Goal: Task Accomplishment & Management: Manage account settings

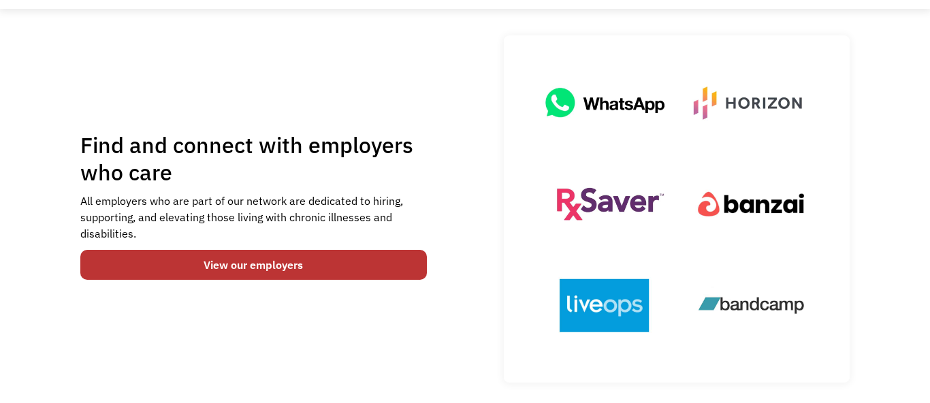
scroll to position [97, 0]
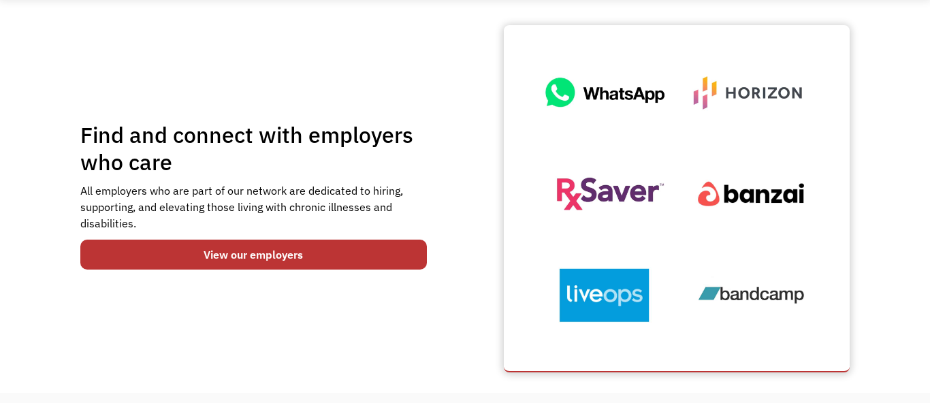
click at [640, 104] on img at bounding box center [677, 198] width 313 height 313
click at [577, 130] on img at bounding box center [677, 198] width 313 height 313
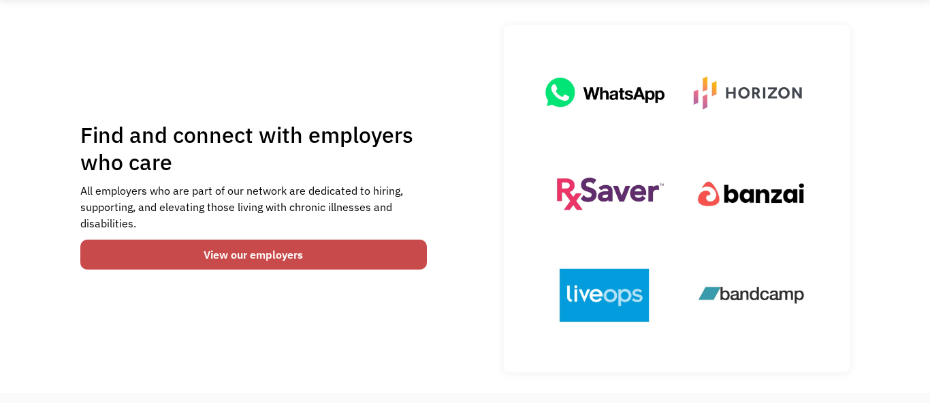
click at [295, 270] on link "View our employers" at bounding box center [253, 255] width 347 height 30
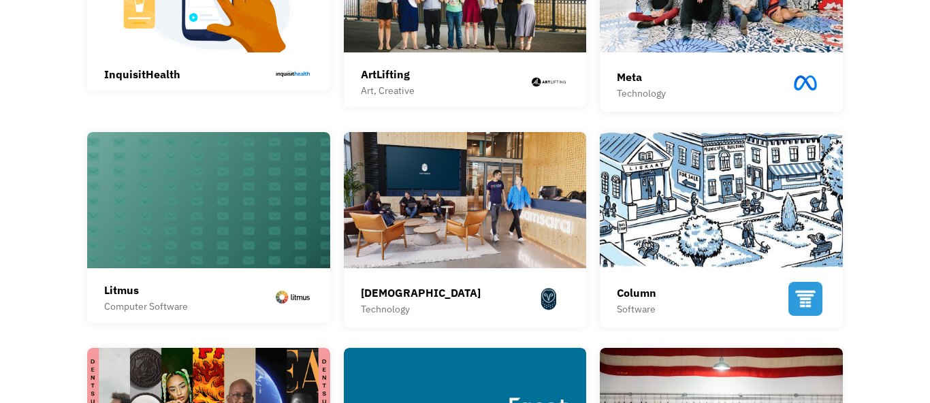
scroll to position [438, 0]
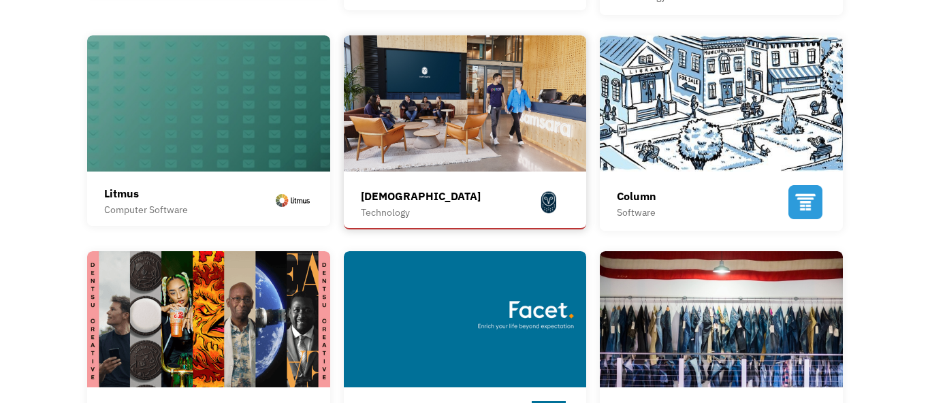
scroll to position [551, 0]
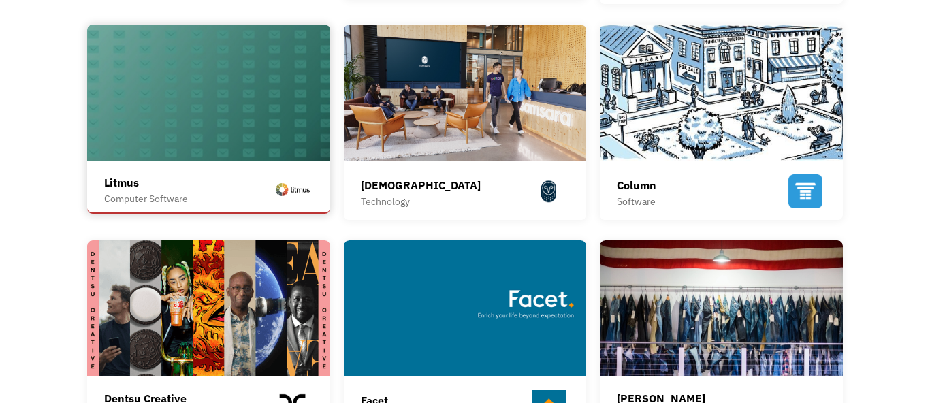
click at [253, 213] on div "Litmus Computer Software At Litmus, we know the importance of continuous innova…" at bounding box center [208, 190] width 209 height 45
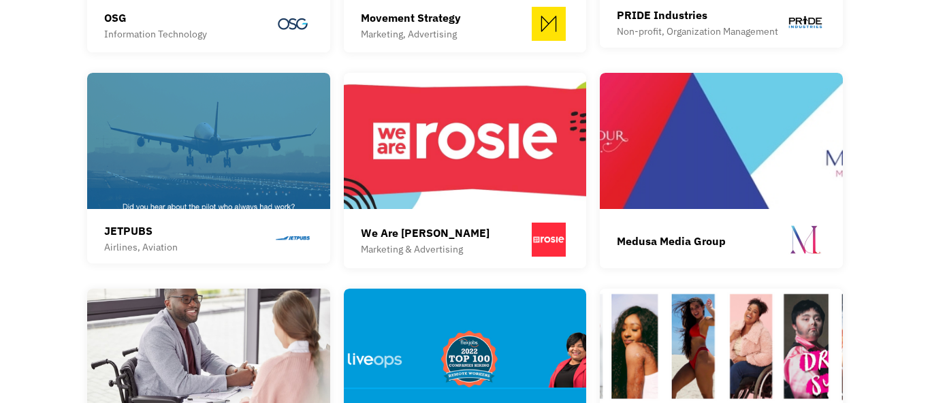
scroll to position [1598, 0]
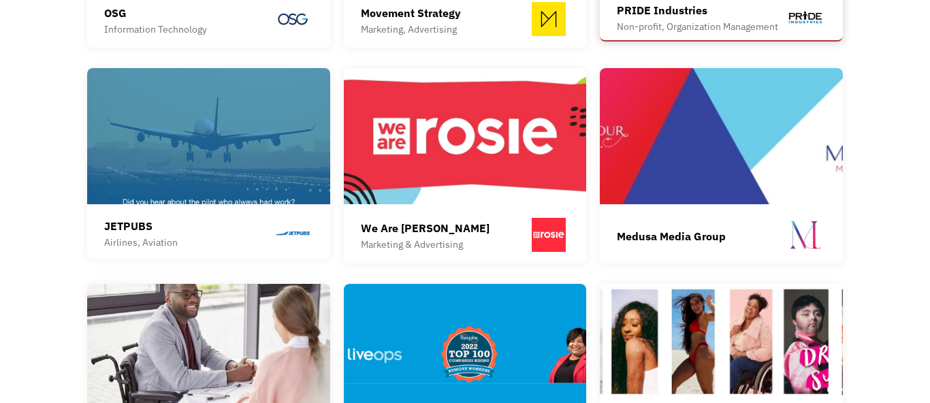
click at [765, 35] on div "Non-profit, Organization Management" at bounding box center [697, 26] width 161 height 16
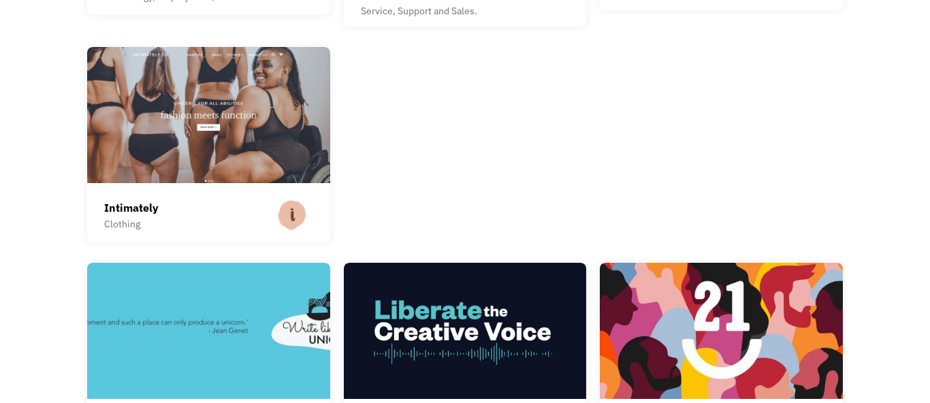
scroll to position [2075, 0]
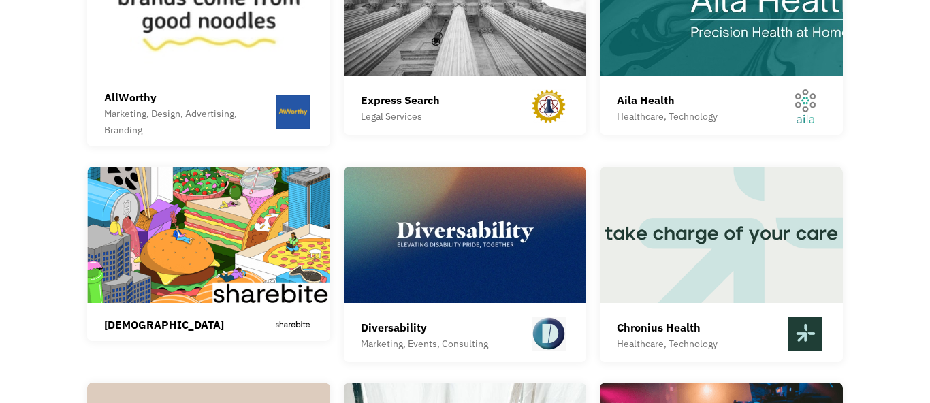
scroll to position [3045, 0]
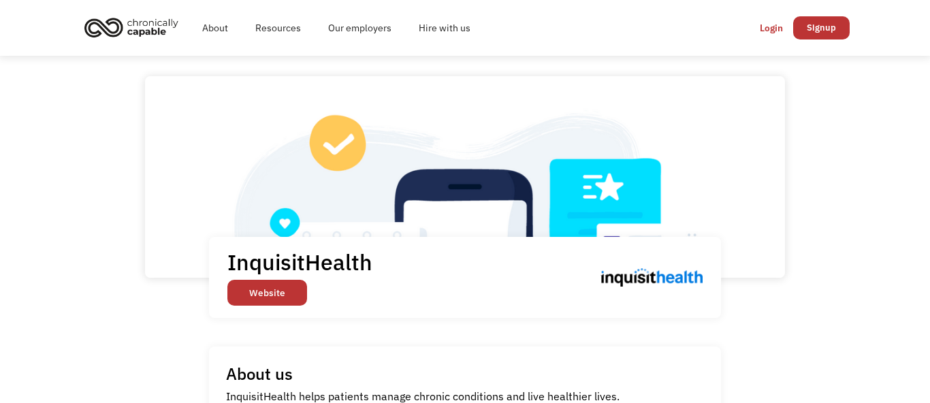
click at [279, 306] on link "Website" at bounding box center [268, 293] width 80 height 26
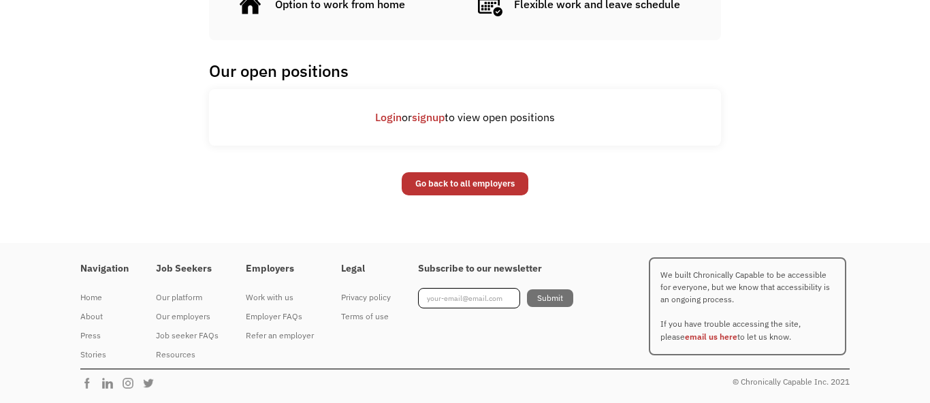
scroll to position [1039, 0]
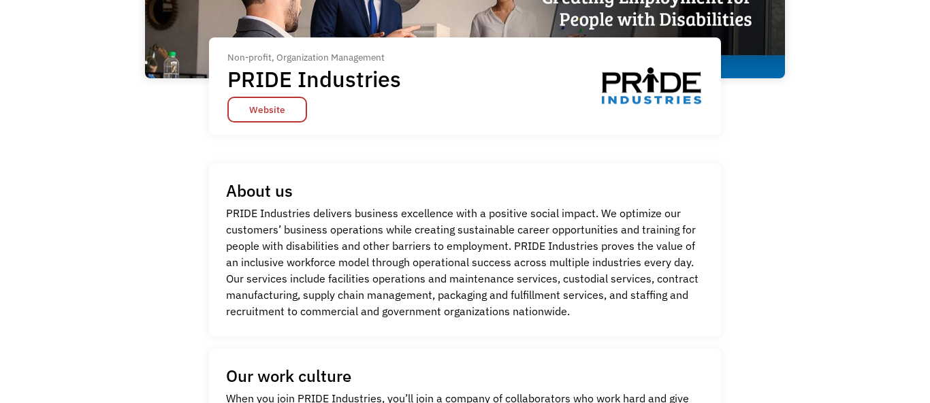
scroll to position [197, 0]
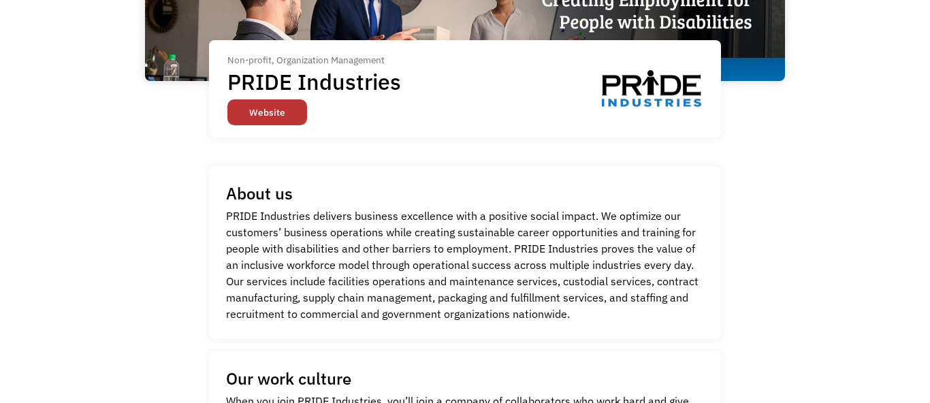
click at [307, 125] on link "Website" at bounding box center [268, 112] width 80 height 26
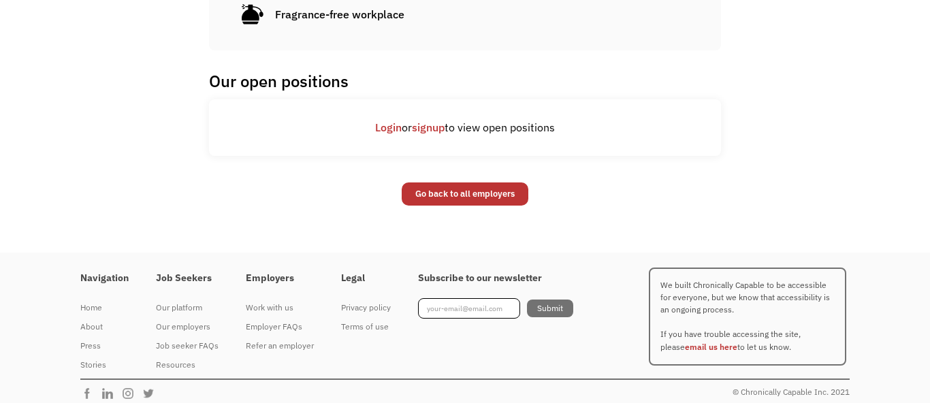
scroll to position [1001, 0]
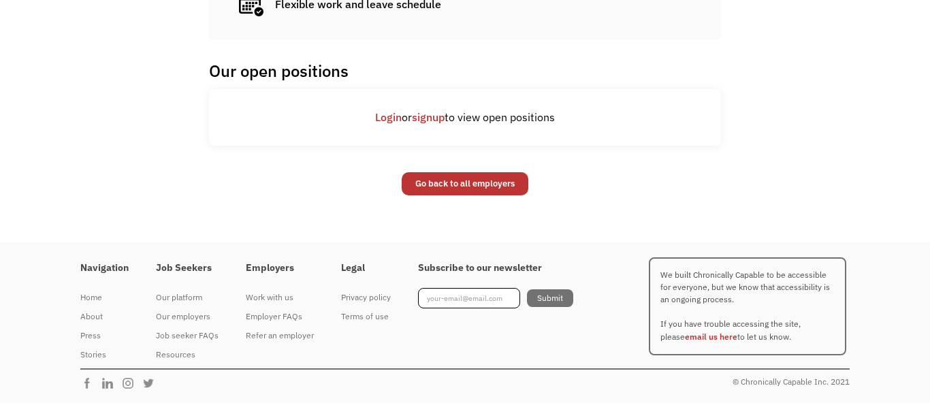
scroll to position [915, 0]
click at [375, 124] on link "Login" at bounding box center [388, 117] width 27 height 14
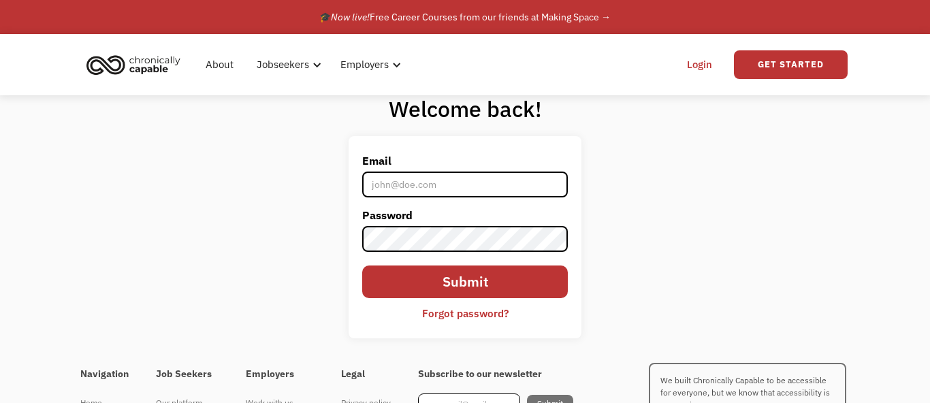
click at [392, 198] on input "Email" at bounding box center [465, 185] width 206 height 26
type input "[EMAIL_ADDRESS][DOMAIN_NAME]"
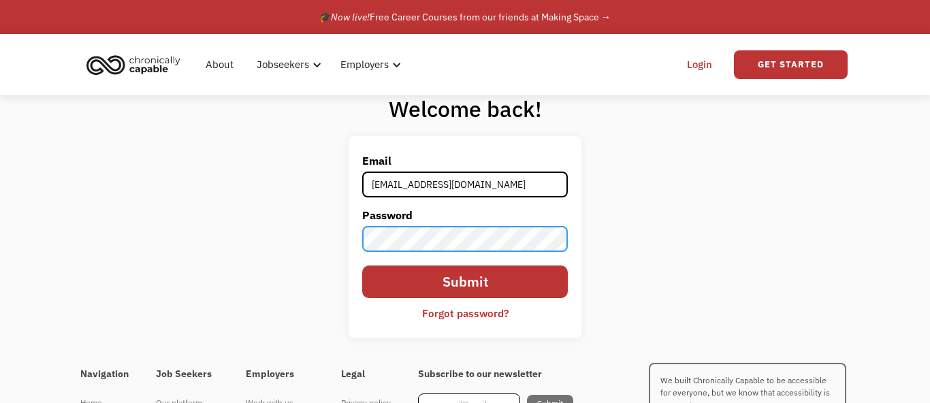
click at [362, 266] on input "Submit" at bounding box center [465, 282] width 206 height 33
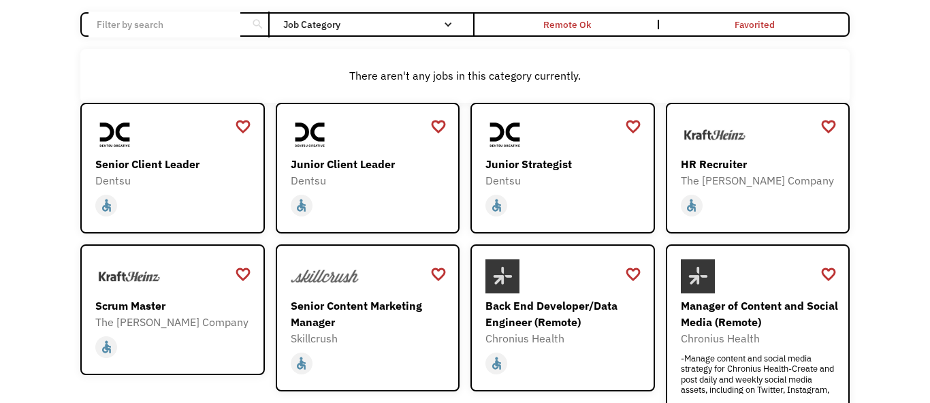
scroll to position [113, 0]
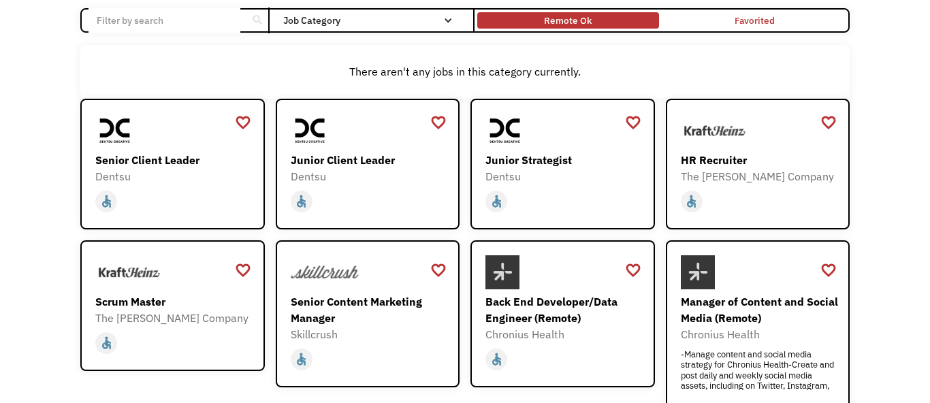
click at [608, 25] on div "Remote Ok" at bounding box center [567, 21] width 181 height 10
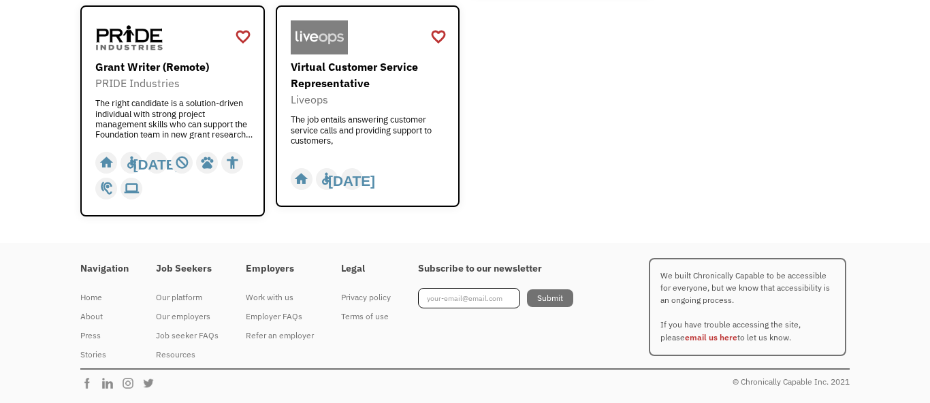
scroll to position [2696, 0]
click at [302, 289] on div "Work with us" at bounding box center [280, 297] width 68 height 16
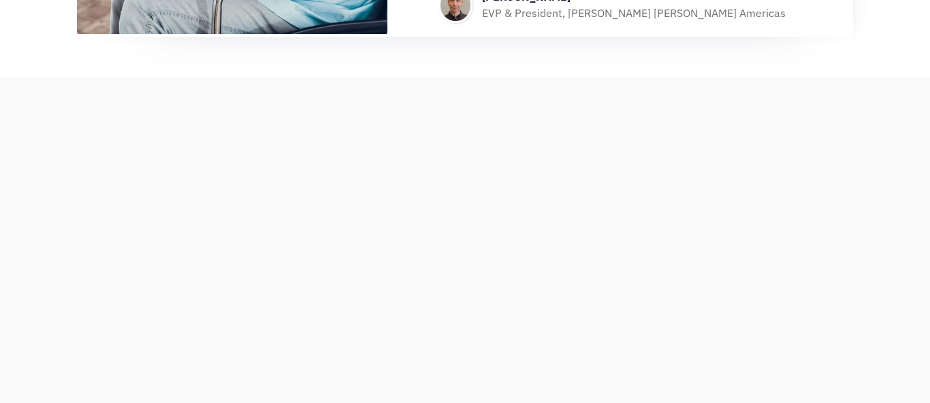
scroll to position [1067, 0]
